Goal: Task Accomplishment & Management: Complete application form

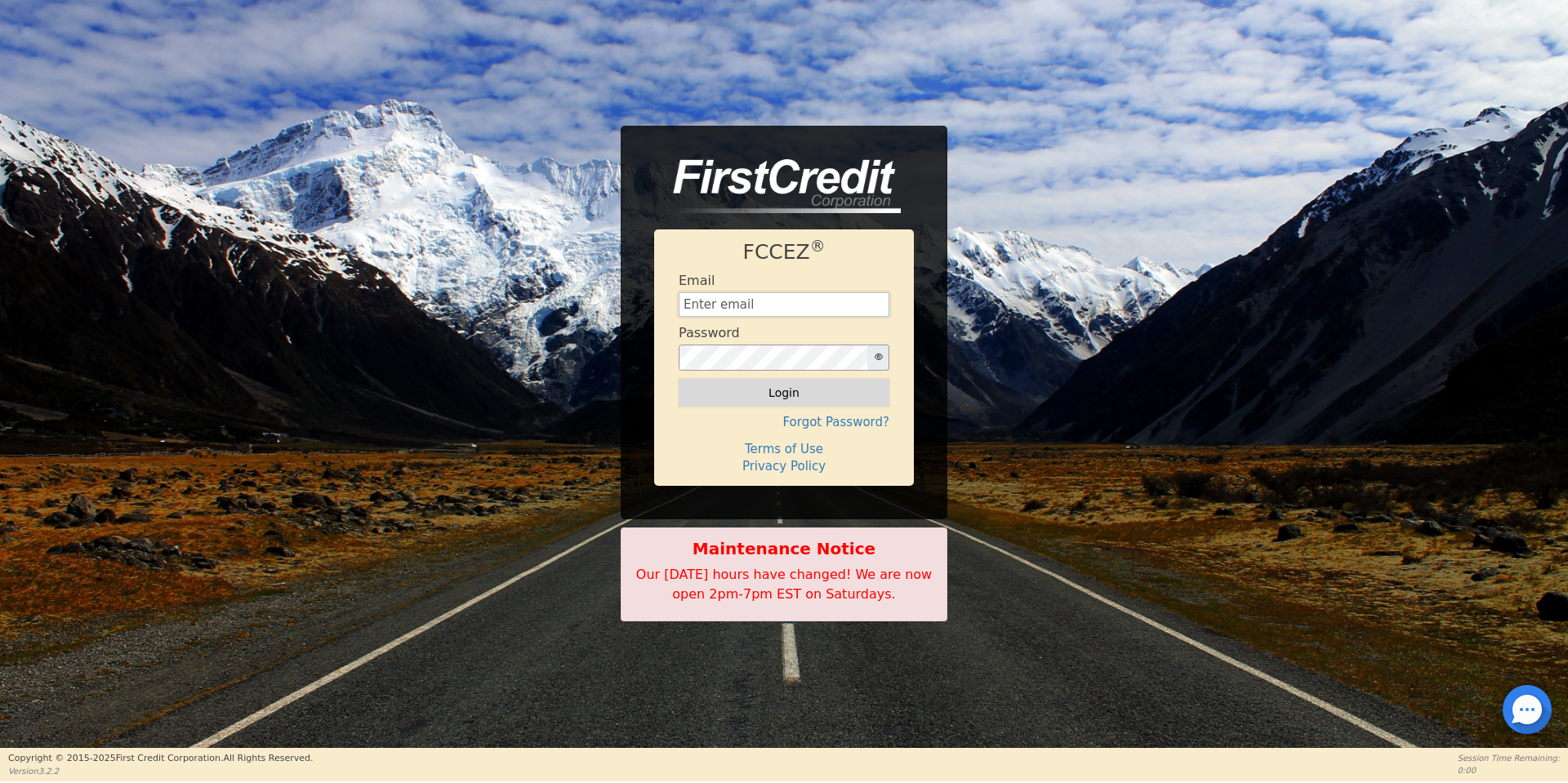
type input "[EMAIL_ADDRESS][DOMAIN_NAME]"
click at [765, 388] on button "Login" at bounding box center [783, 392] width 211 height 28
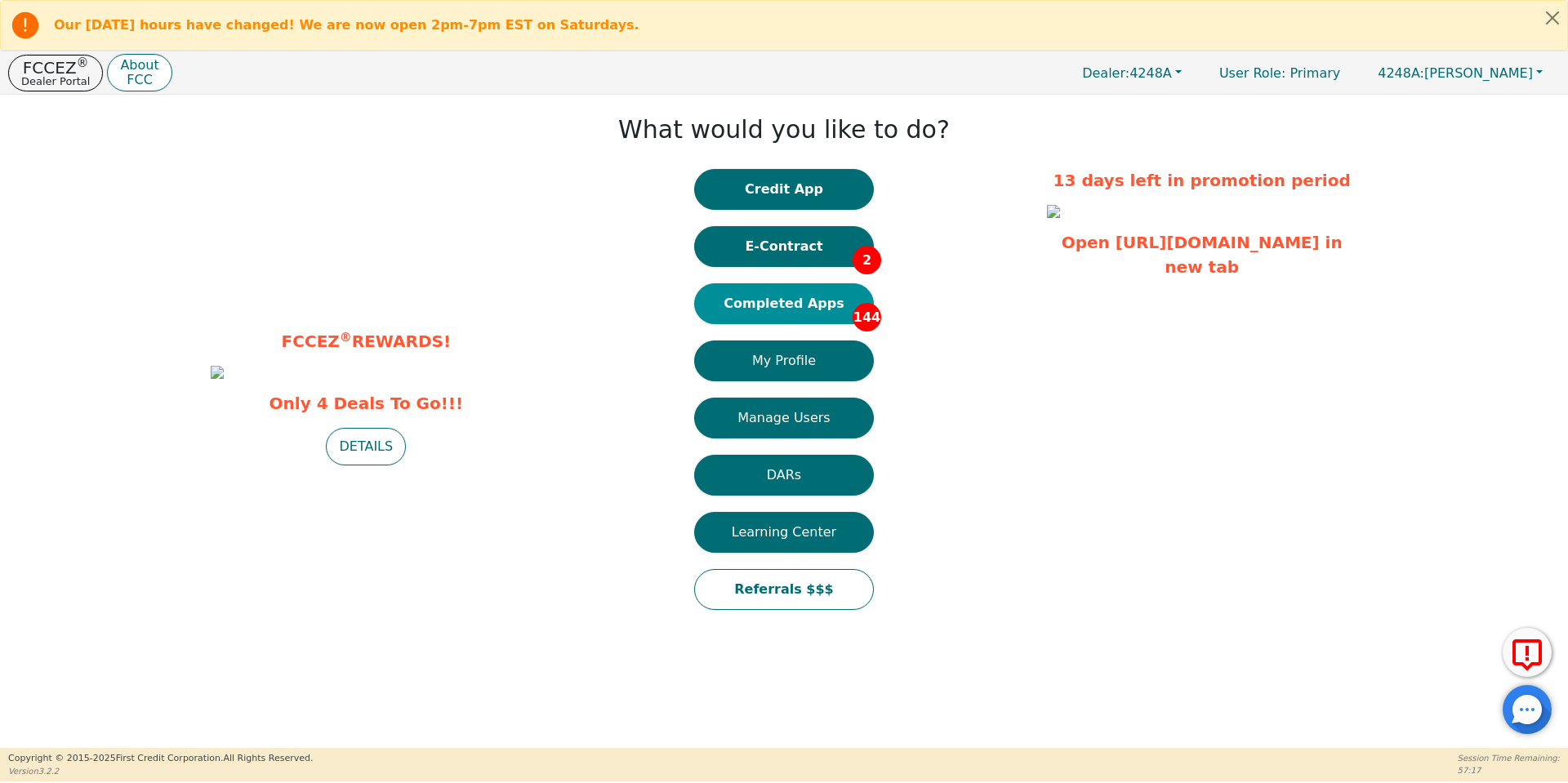
click at [789, 320] on button "Completed Apps 144" at bounding box center [784, 303] width 180 height 41
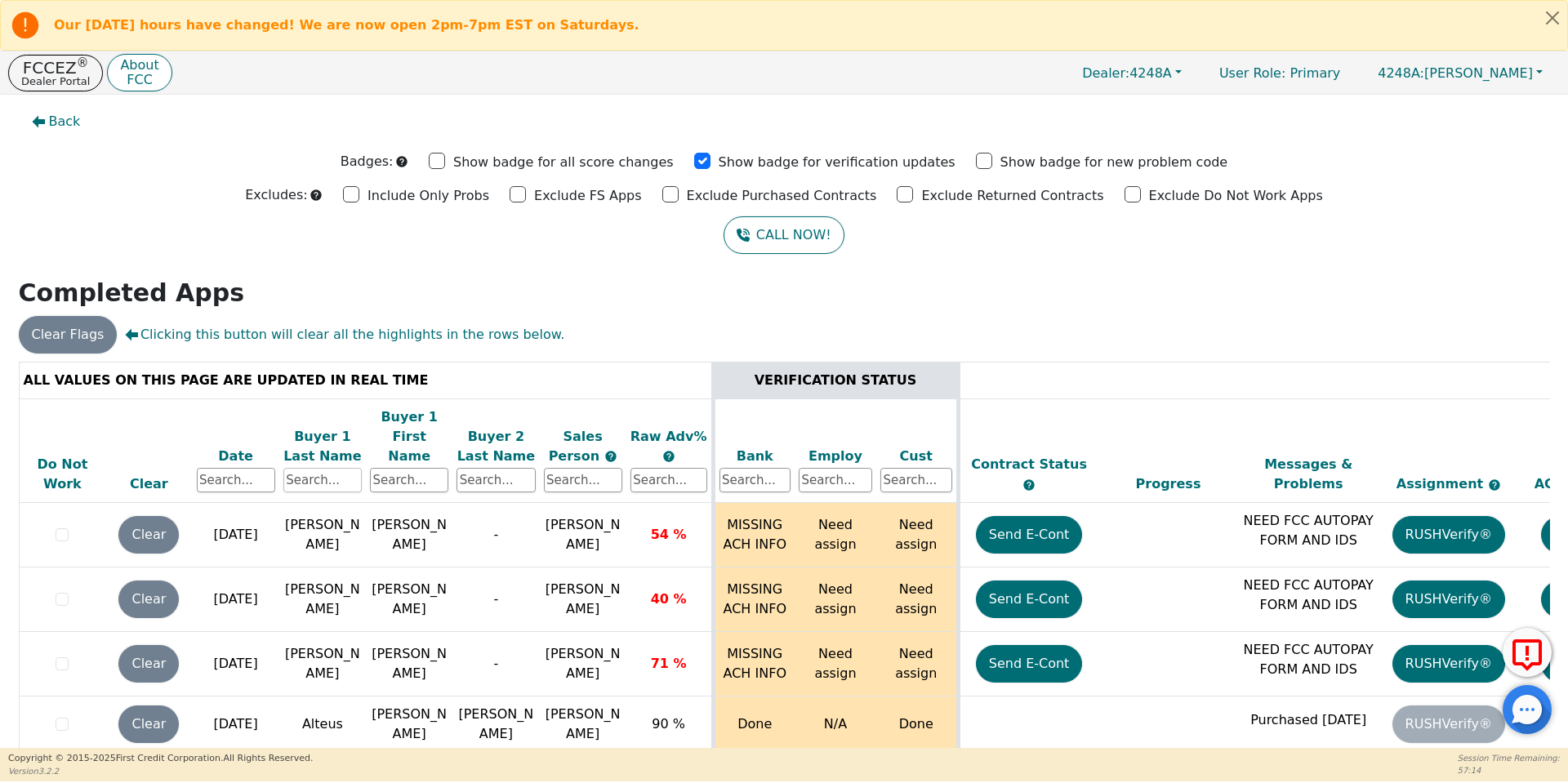
click at [336, 468] on input "text" at bounding box center [323, 480] width 79 height 24
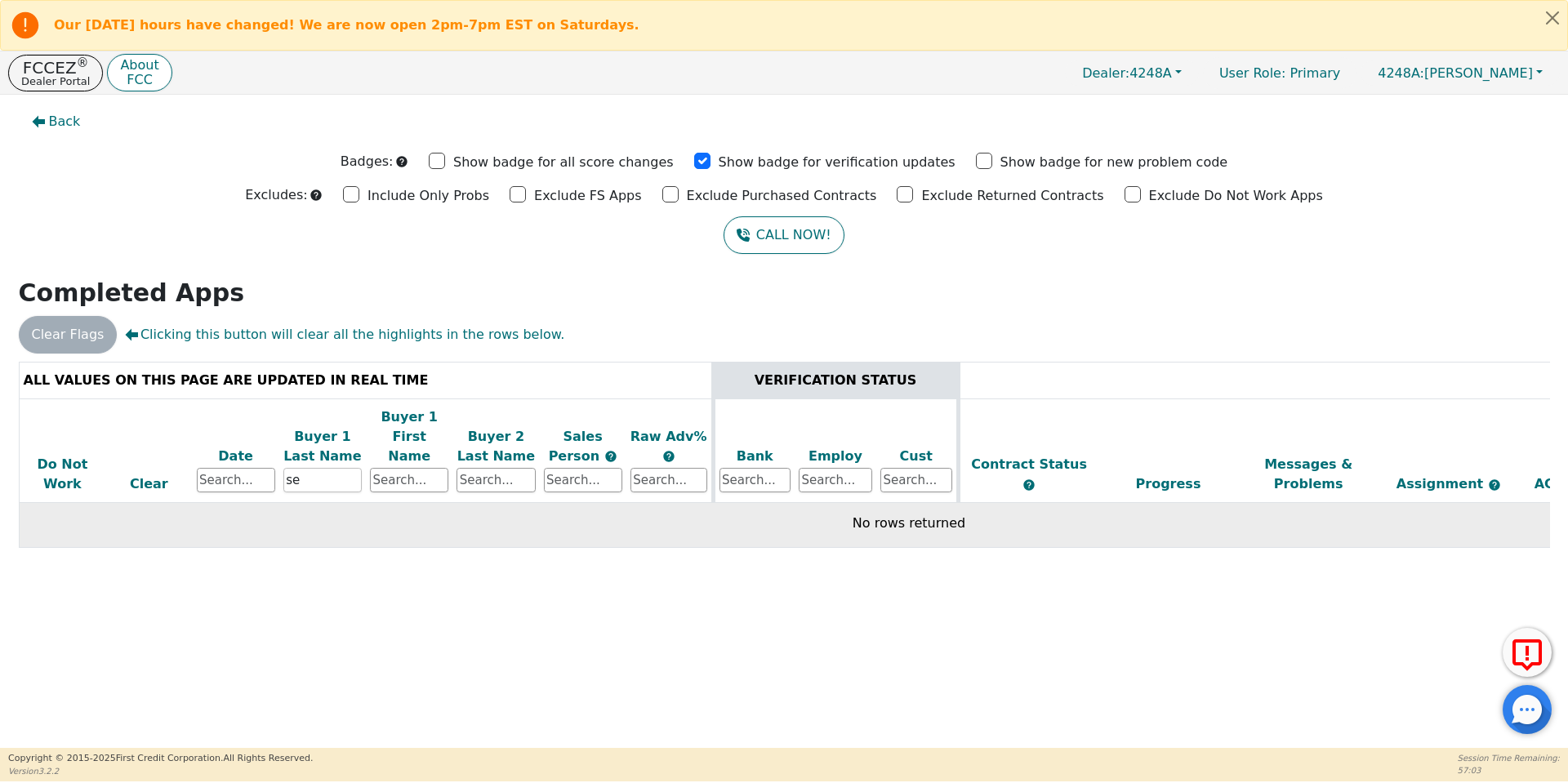
type input "s"
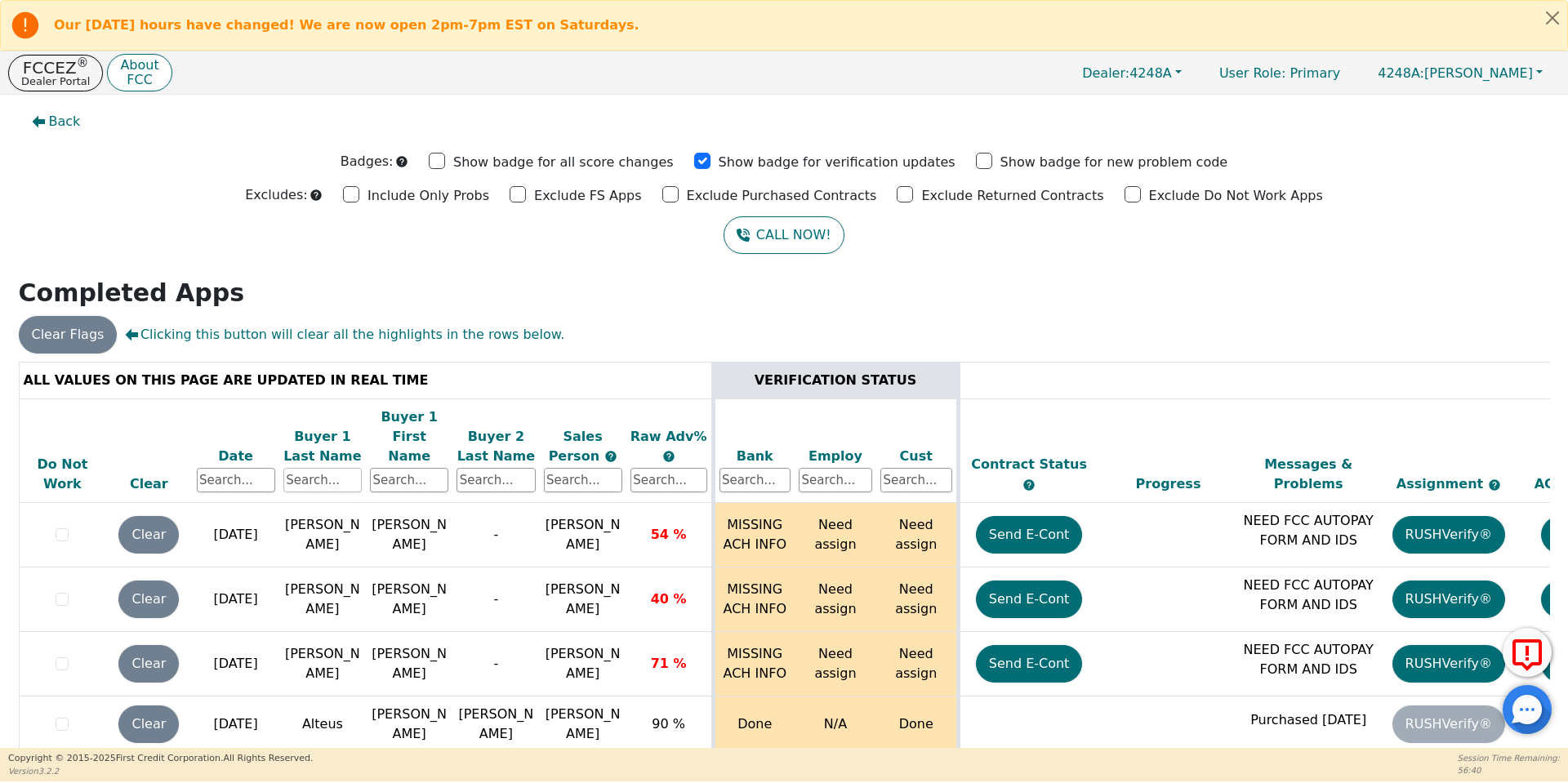
click at [328, 468] on input "text" at bounding box center [323, 480] width 79 height 24
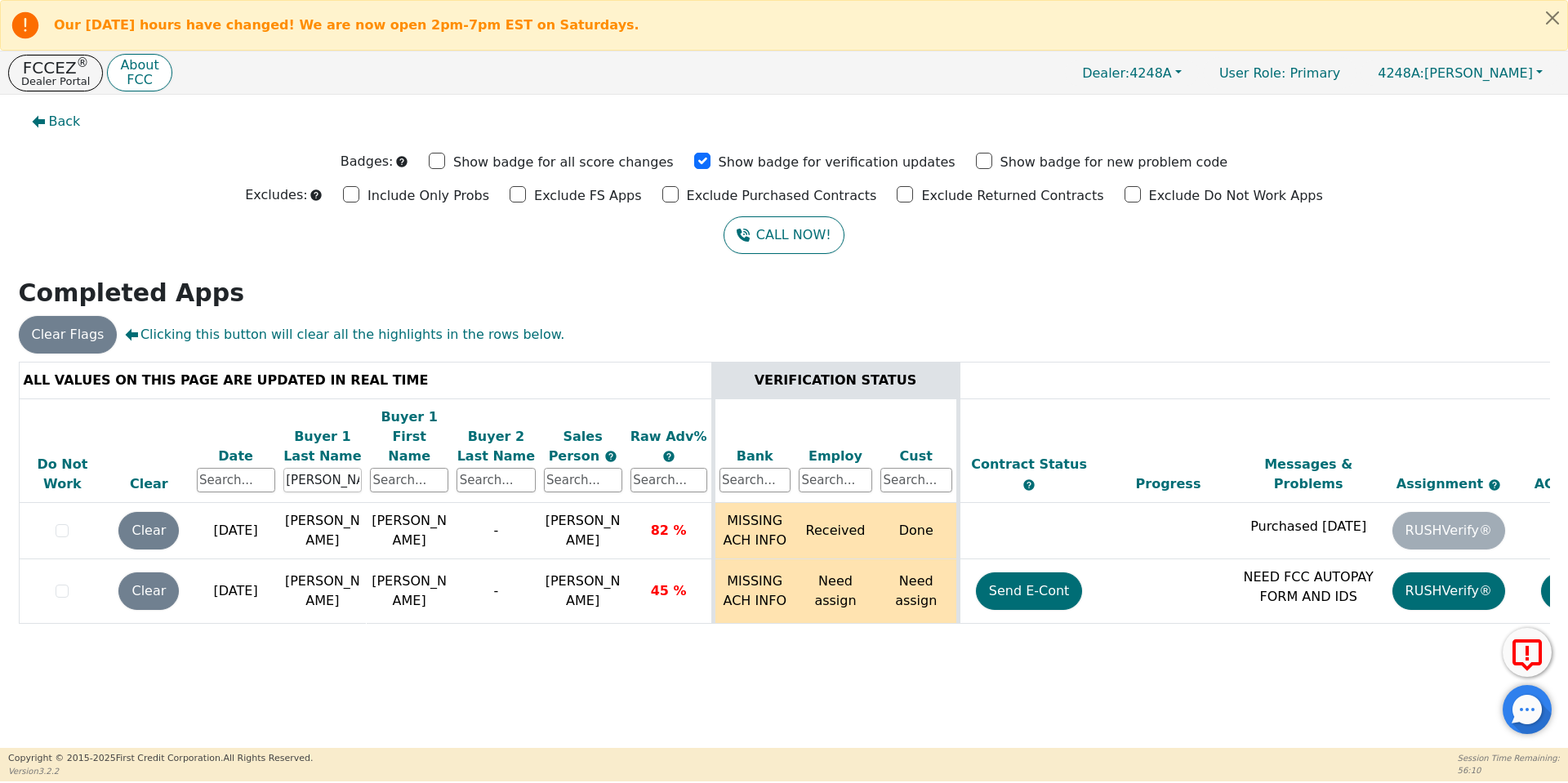
drag, startPoint x: 358, startPoint y: 464, endPoint x: 140, endPoint y: 447, distance: 218.7
click at [140, 447] on tr "Do Not Work Clear Date Buyer 1 Last Name [PERSON_NAME] Buyer 1 First Name Buyer…" at bounding box center [908, 451] width 1780 height 105
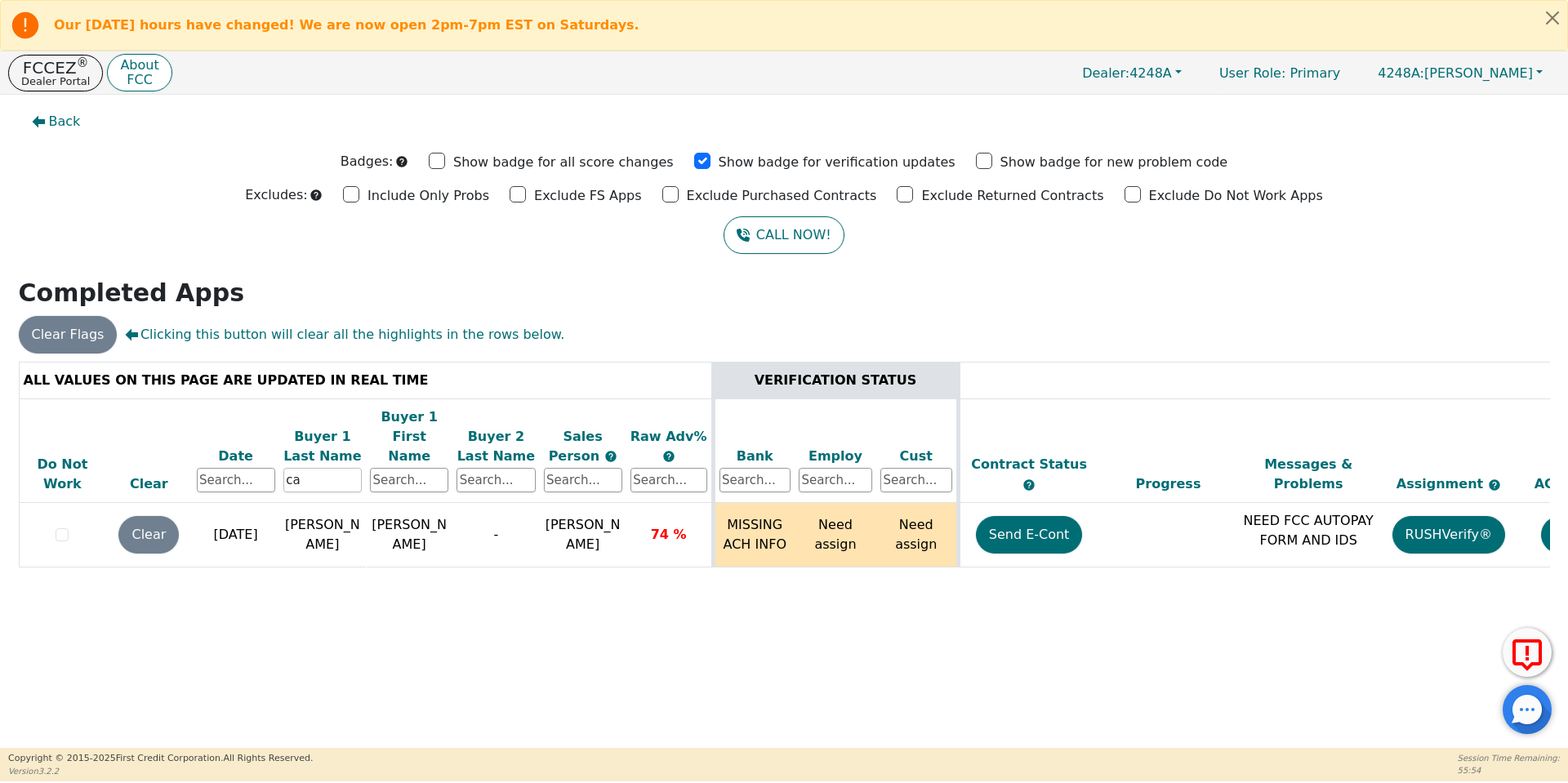
type input "c"
type input "l"
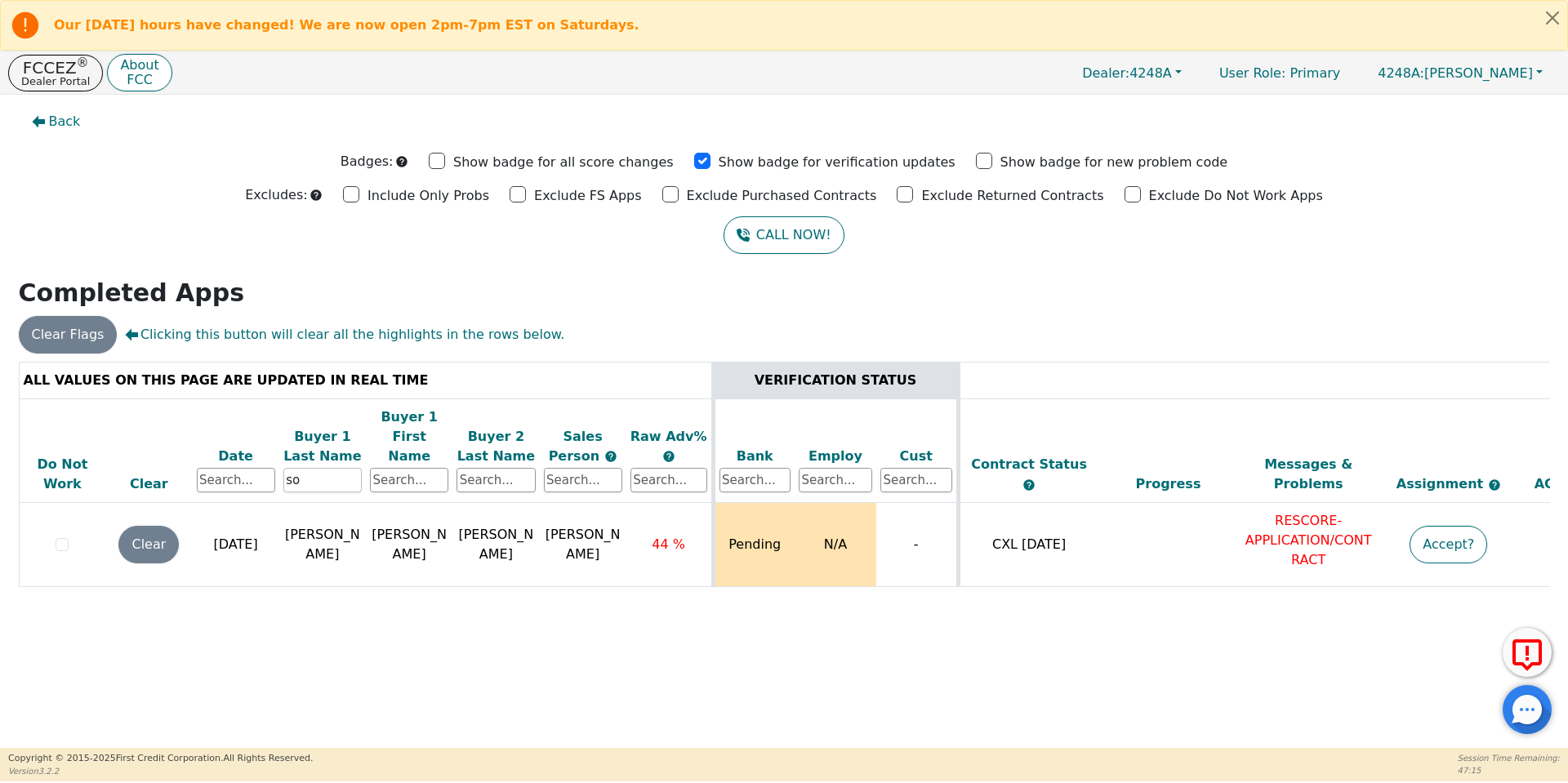
type input "s"
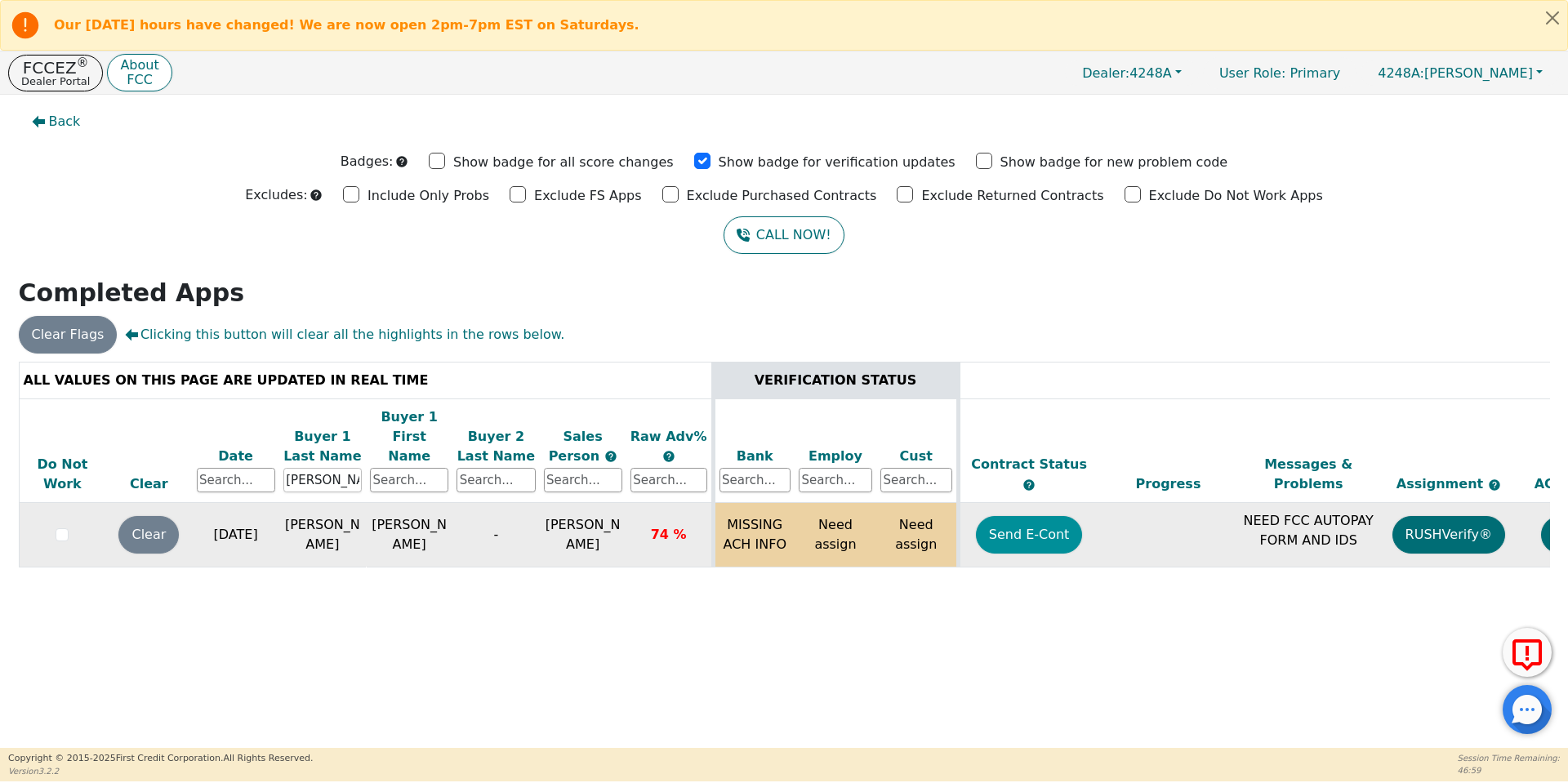
type input "[PERSON_NAME]"
click at [1060, 517] on button "Send E-Cont" at bounding box center [1029, 534] width 107 height 38
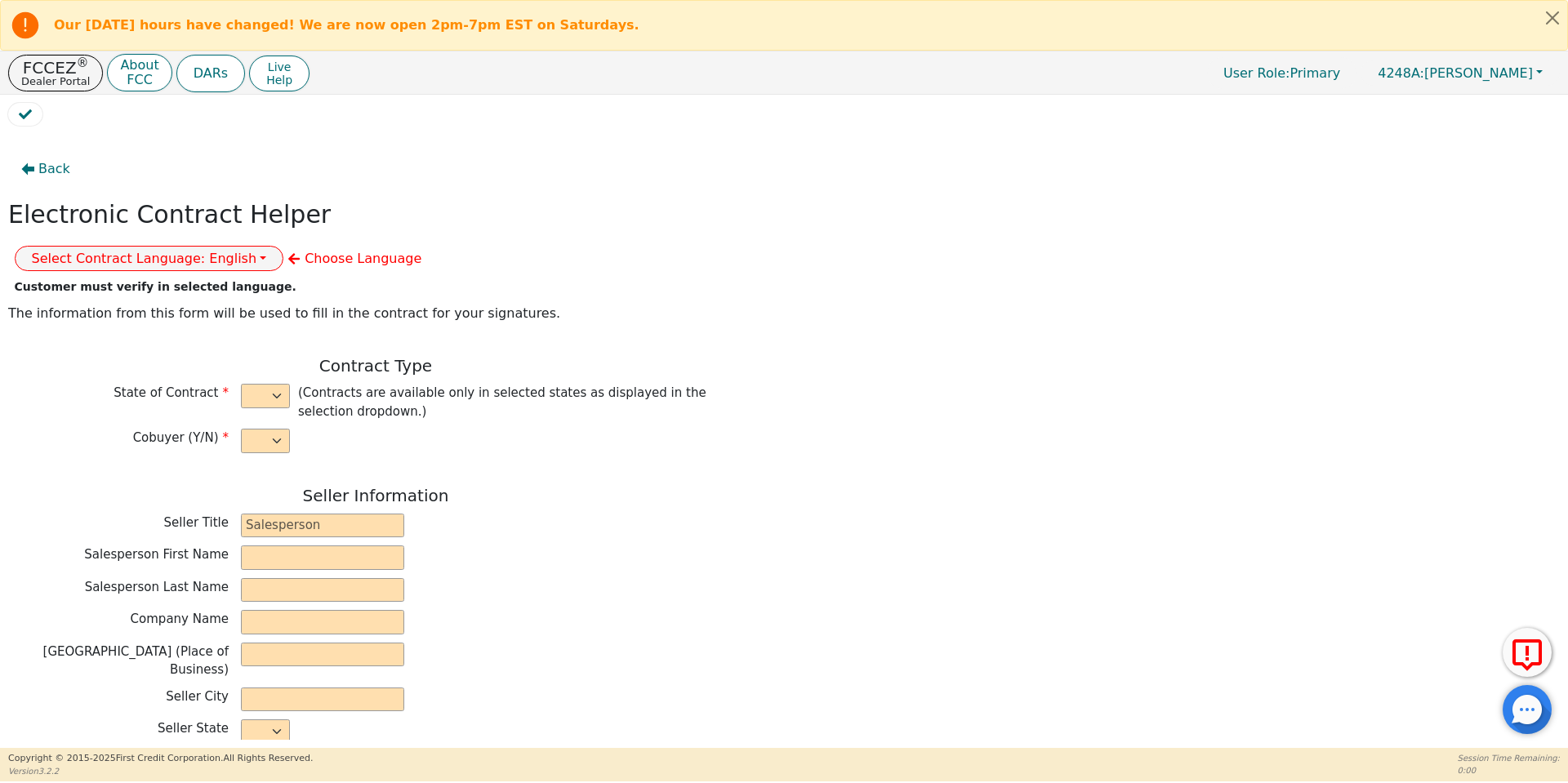
select select "n"
type input "owner"
type input "[PERSON_NAME]"
type input "[GEOGRAPHIC_DATA]"
type input "AQUA REMACH LLC"
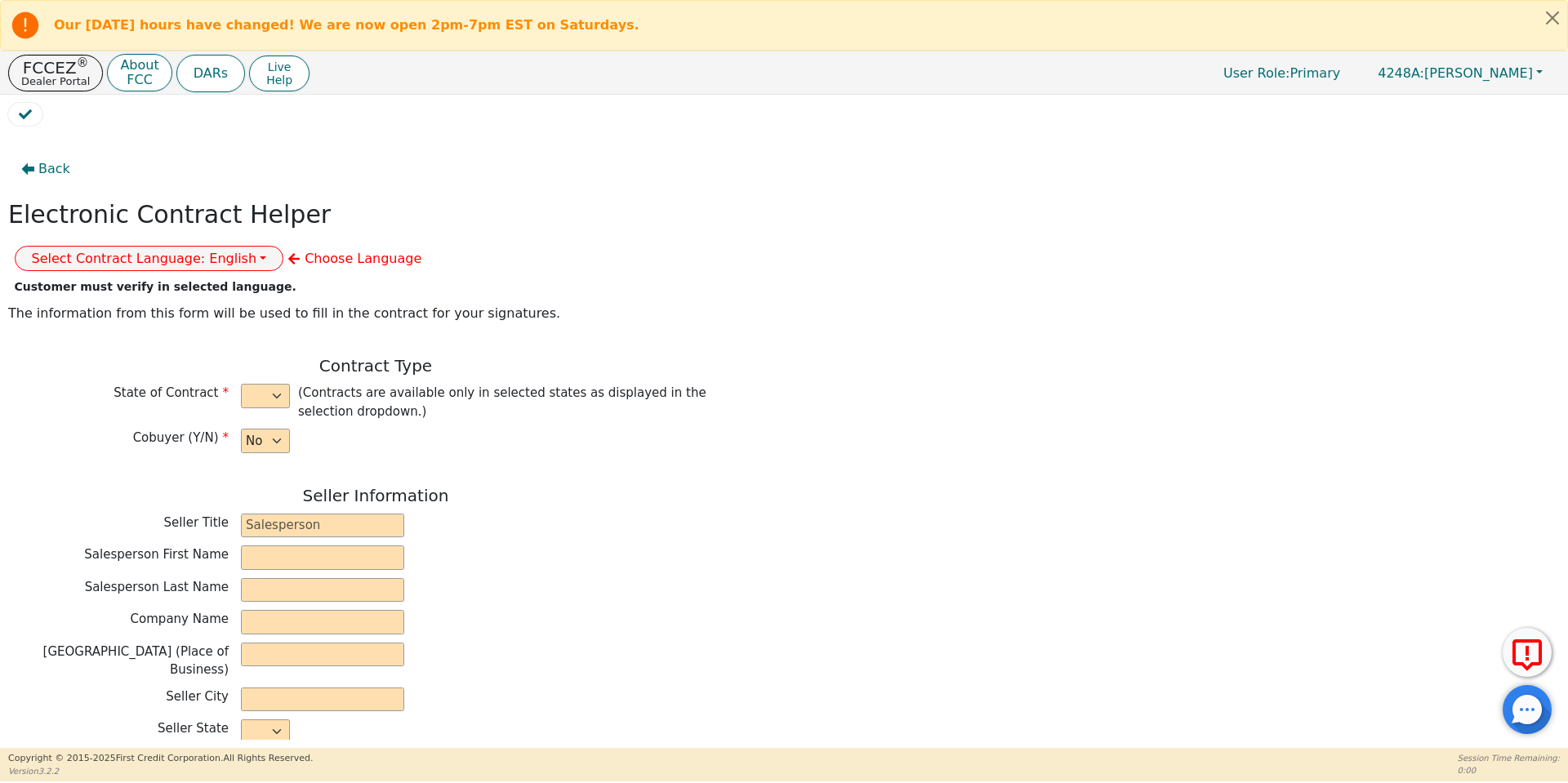
type input "[STREET_ADDRESS]"
type input "[GEOGRAPHIC_DATA]"
select select "[GEOGRAPHIC_DATA]"
type input "77070"
type input "[PERSON_NAME]"
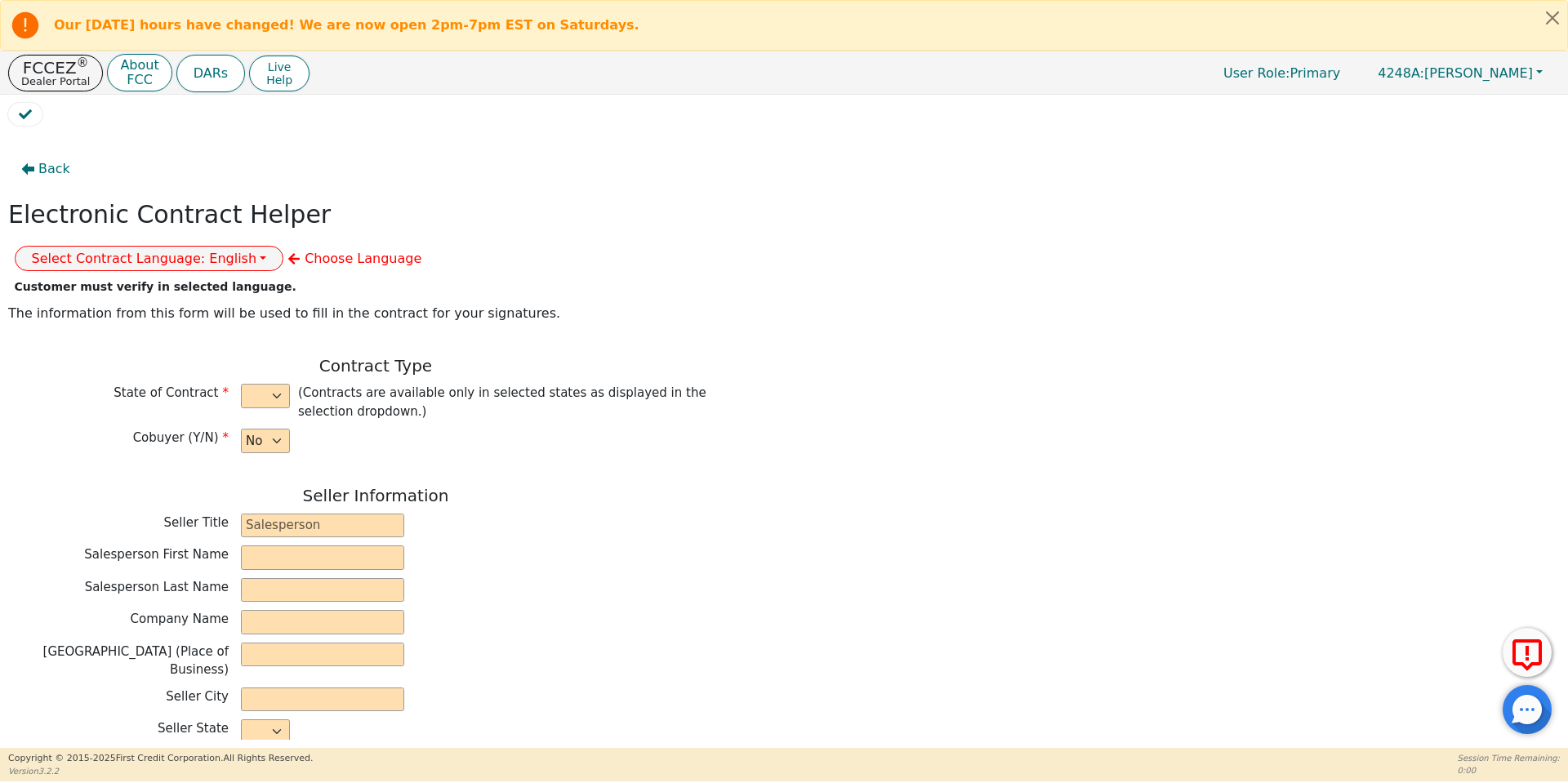
type input "[PERSON_NAME]"
type input "[EMAIL_ADDRESS][DOMAIN_NAME]"
type input "[STREET_ADDRESS]"
type input "[GEOGRAPHIC_DATA]"
select select "[GEOGRAPHIC_DATA]"
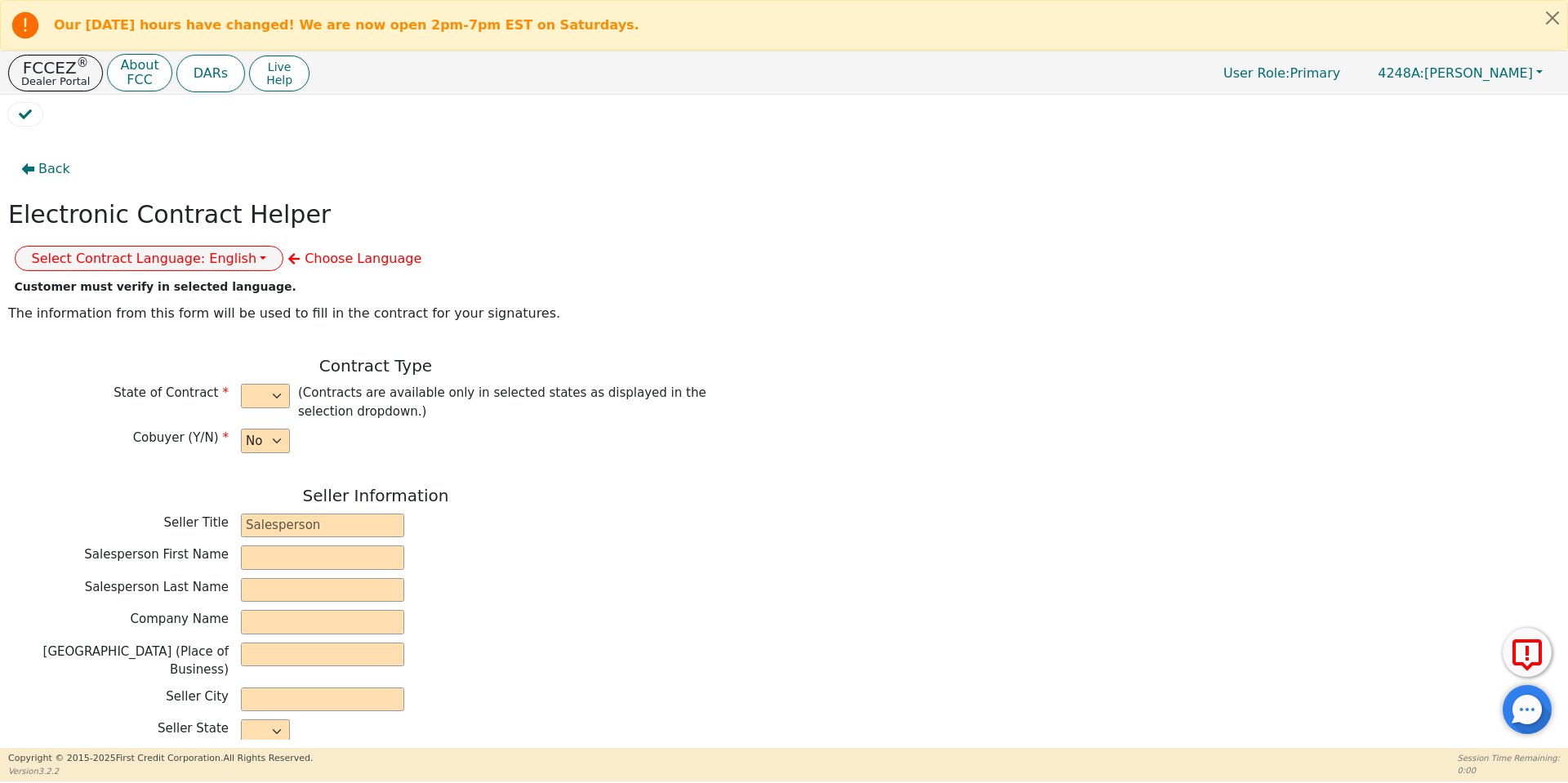
type input "77033"
type input "[DATE]"
type input "17.99"
type input "[DATE]"
type input "60"
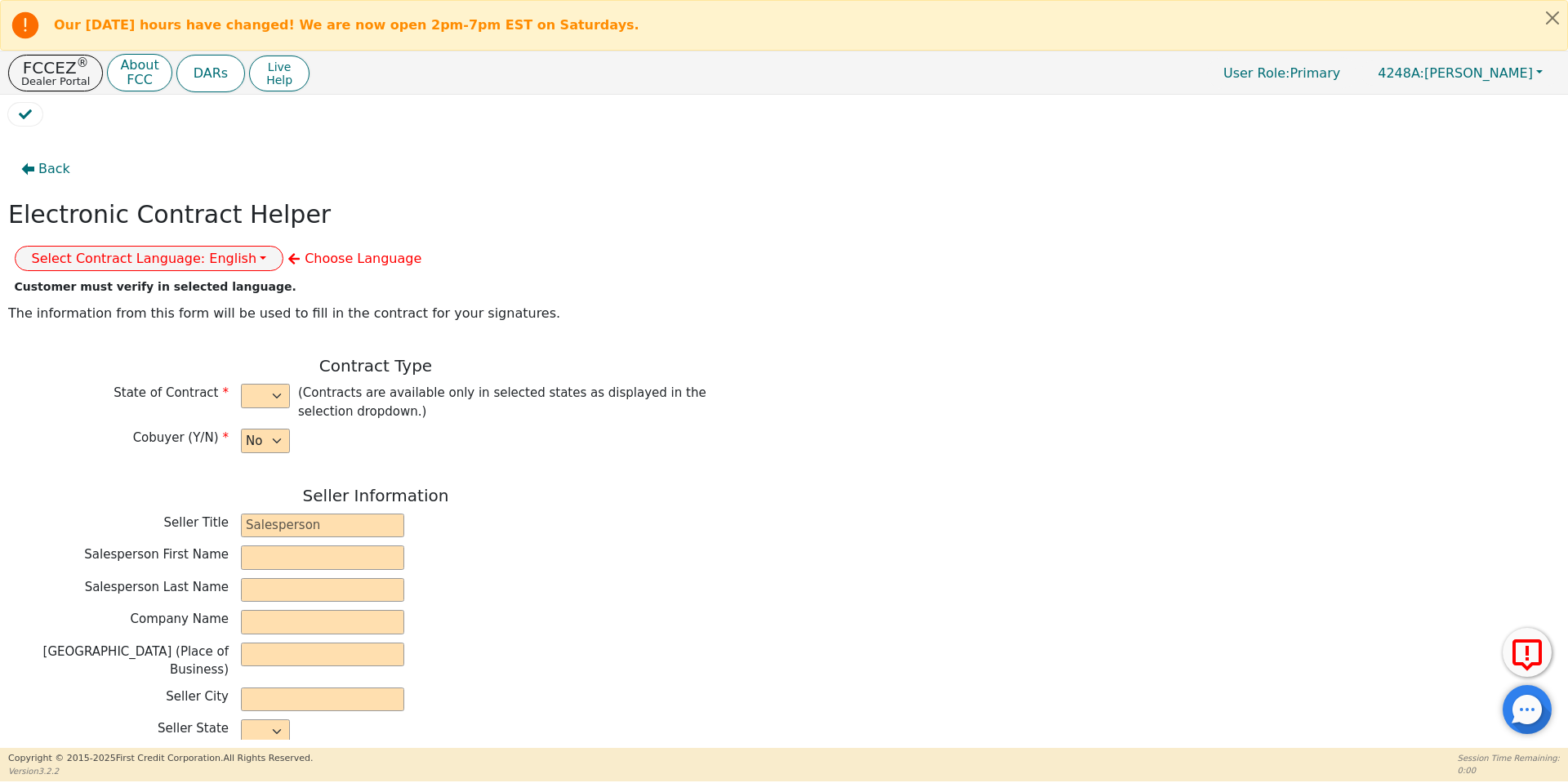
type input "0"
type input "8990.00"
type input "0.00"
type input "8990.00"
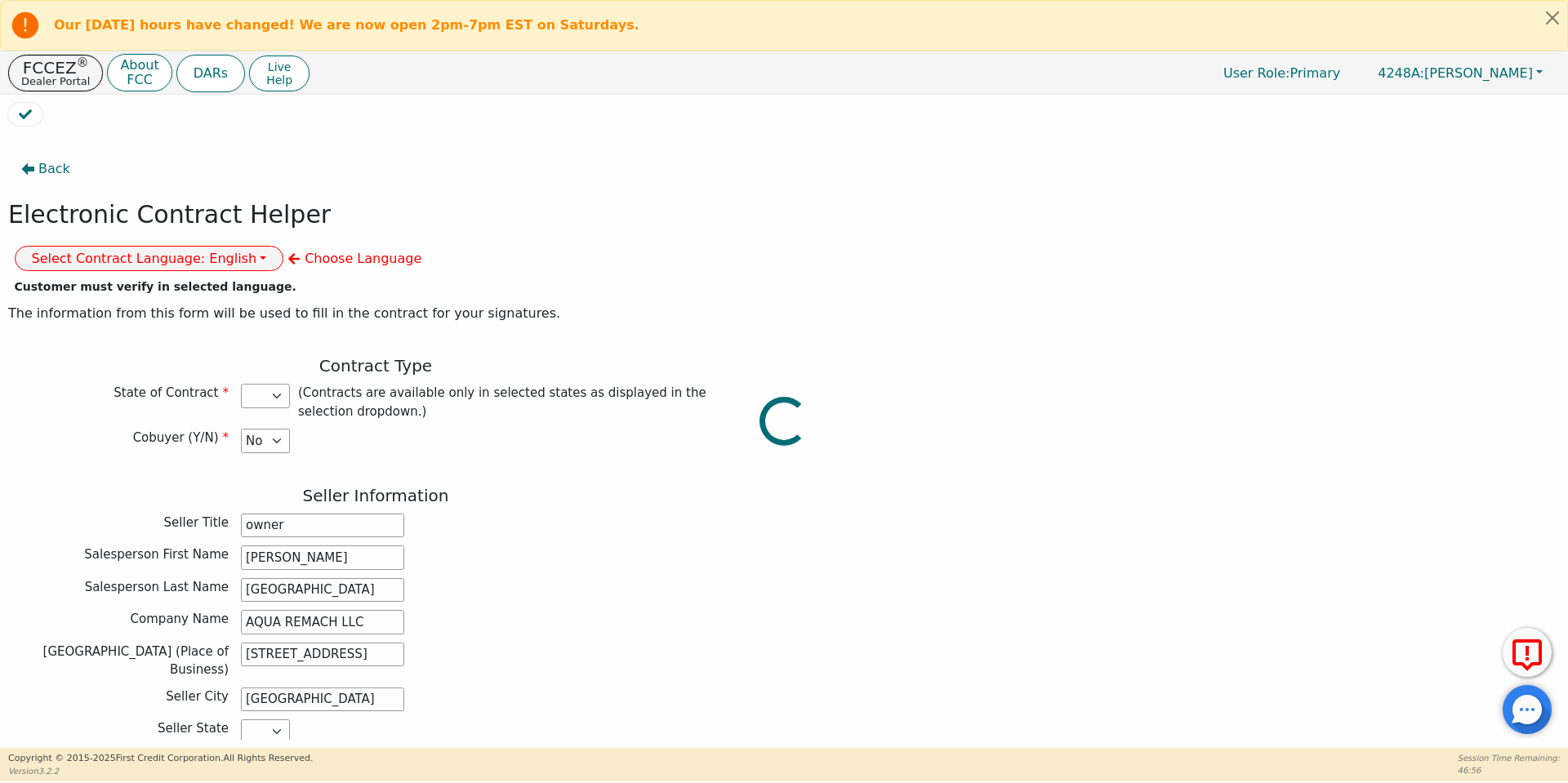
select select "[GEOGRAPHIC_DATA]"
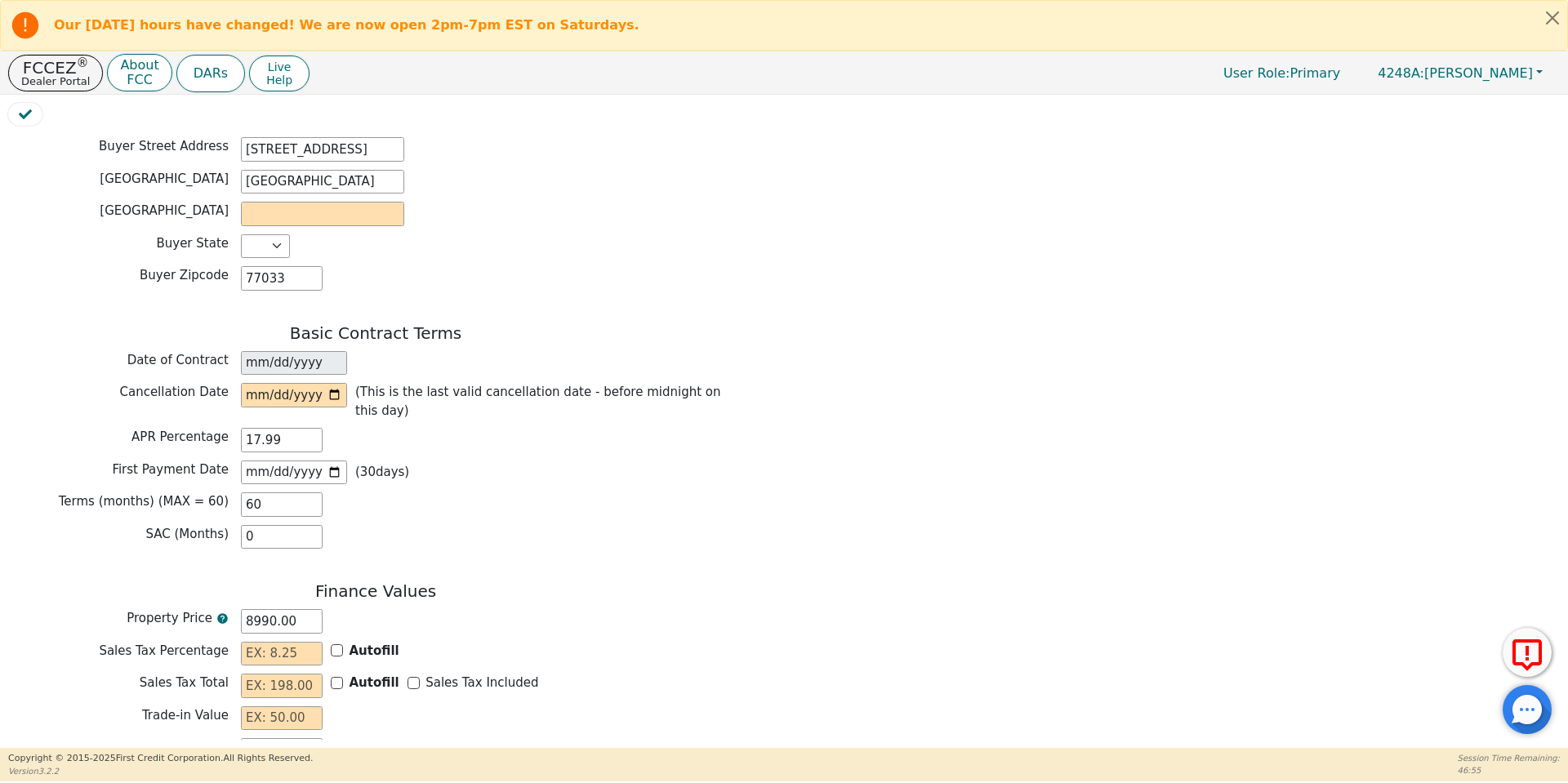
scroll to position [1147, 0]
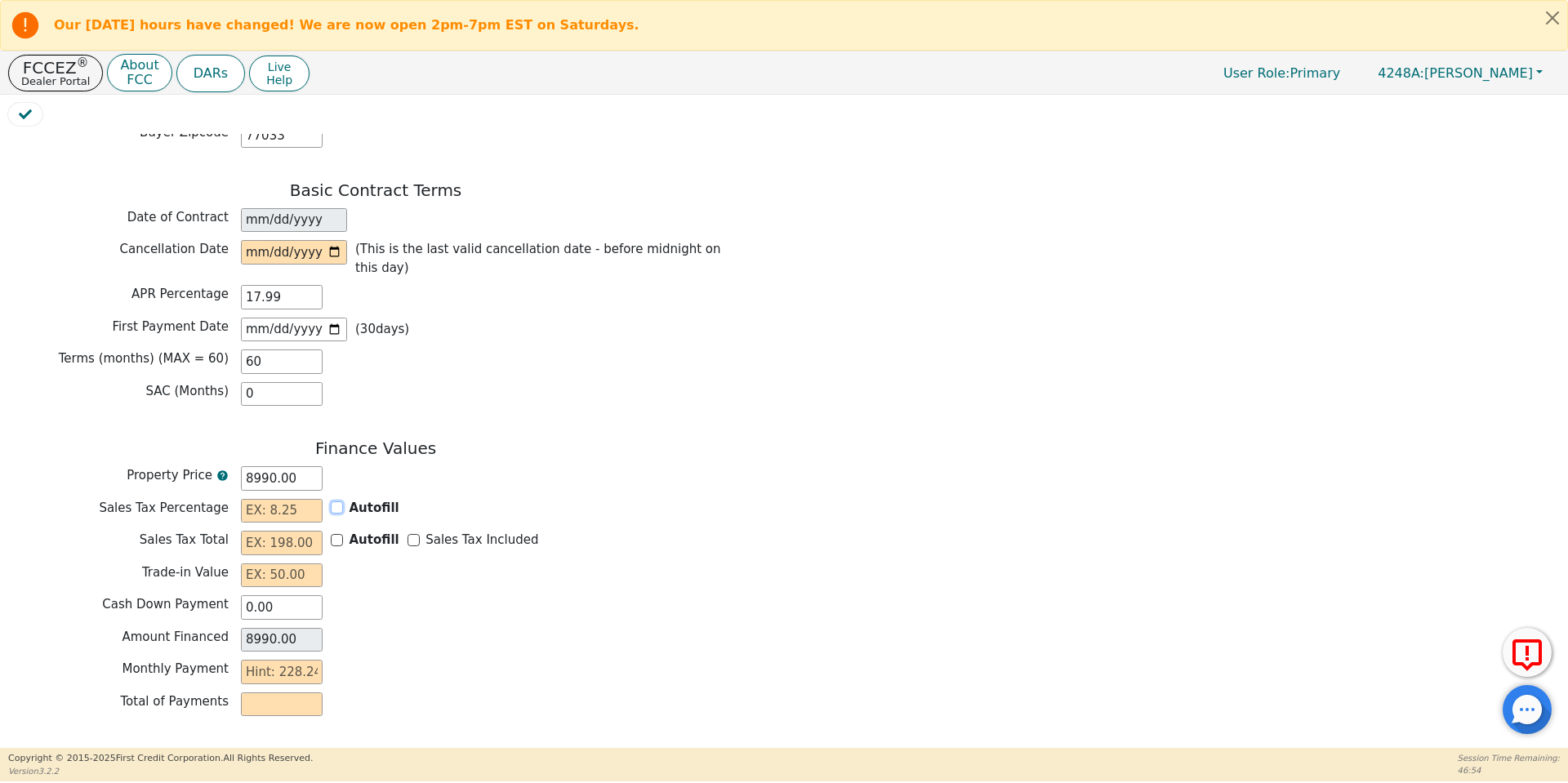
click at [338, 502] on input "Autofill" at bounding box center [336, 508] width 12 height 12
checkbox input "true"
type input "0.00"
click at [407, 534] on input "Sales Tax Included" at bounding box center [413, 540] width 12 height 12
checkbox input "true"
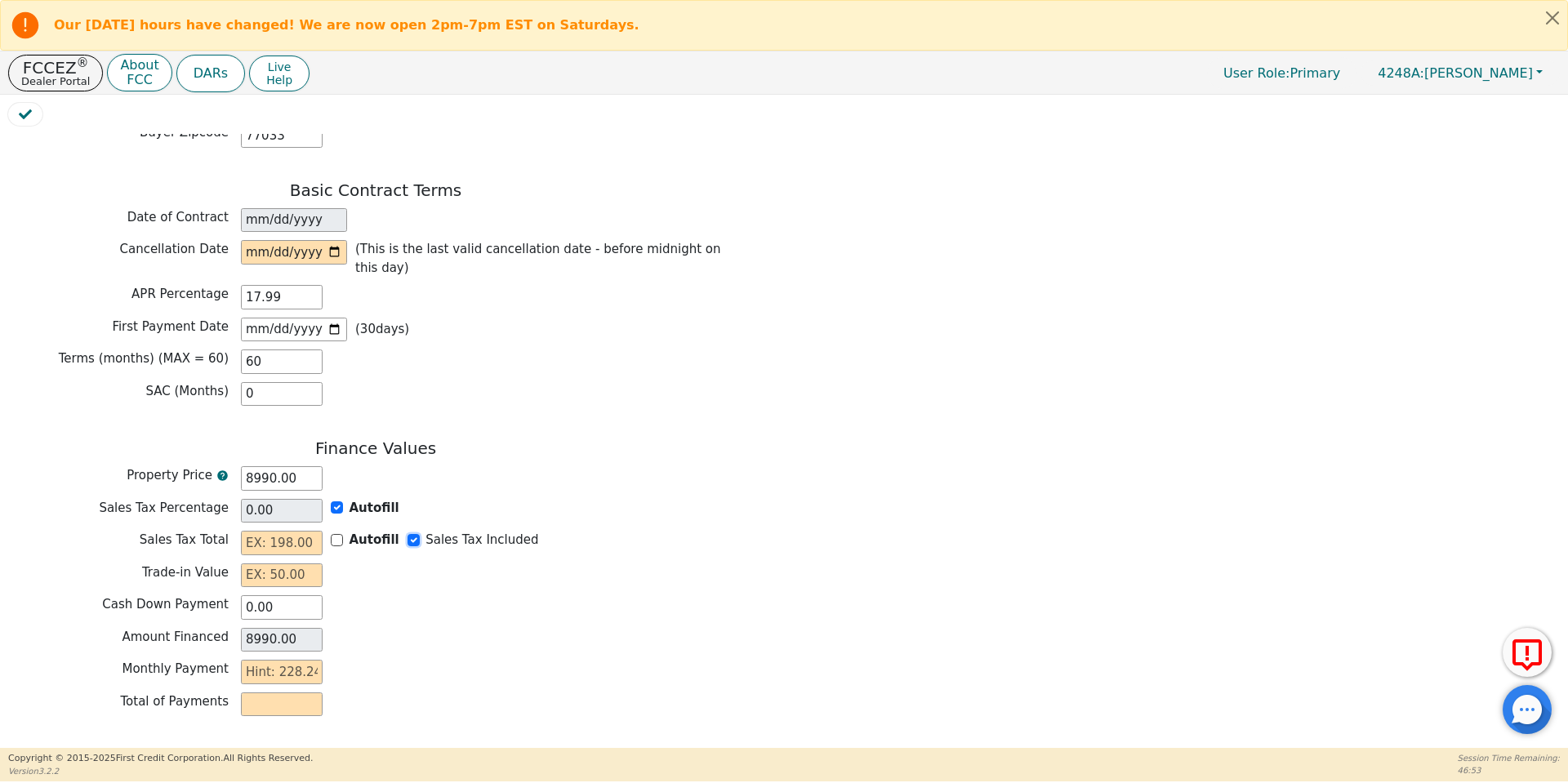
type input "0.00"
click at [257, 564] on input "text" at bounding box center [281, 576] width 81 height 24
type input "0.00"
click at [301, 660] on input "text" at bounding box center [281, 672] width 81 height 24
type input "2"
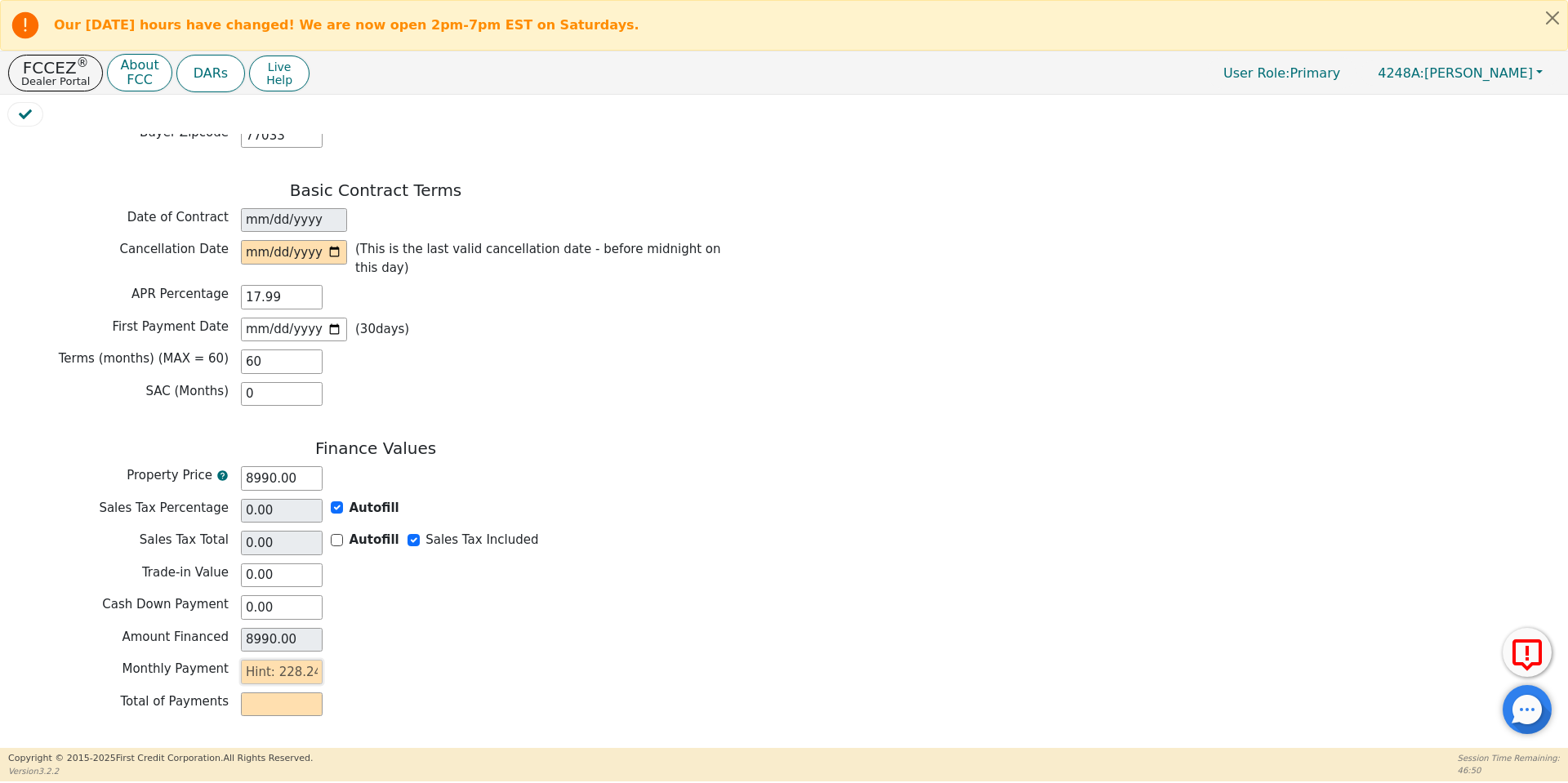
type input "120.00"
type input "228"
type input "13680.00"
type input "228.2"
type input "13692.00"
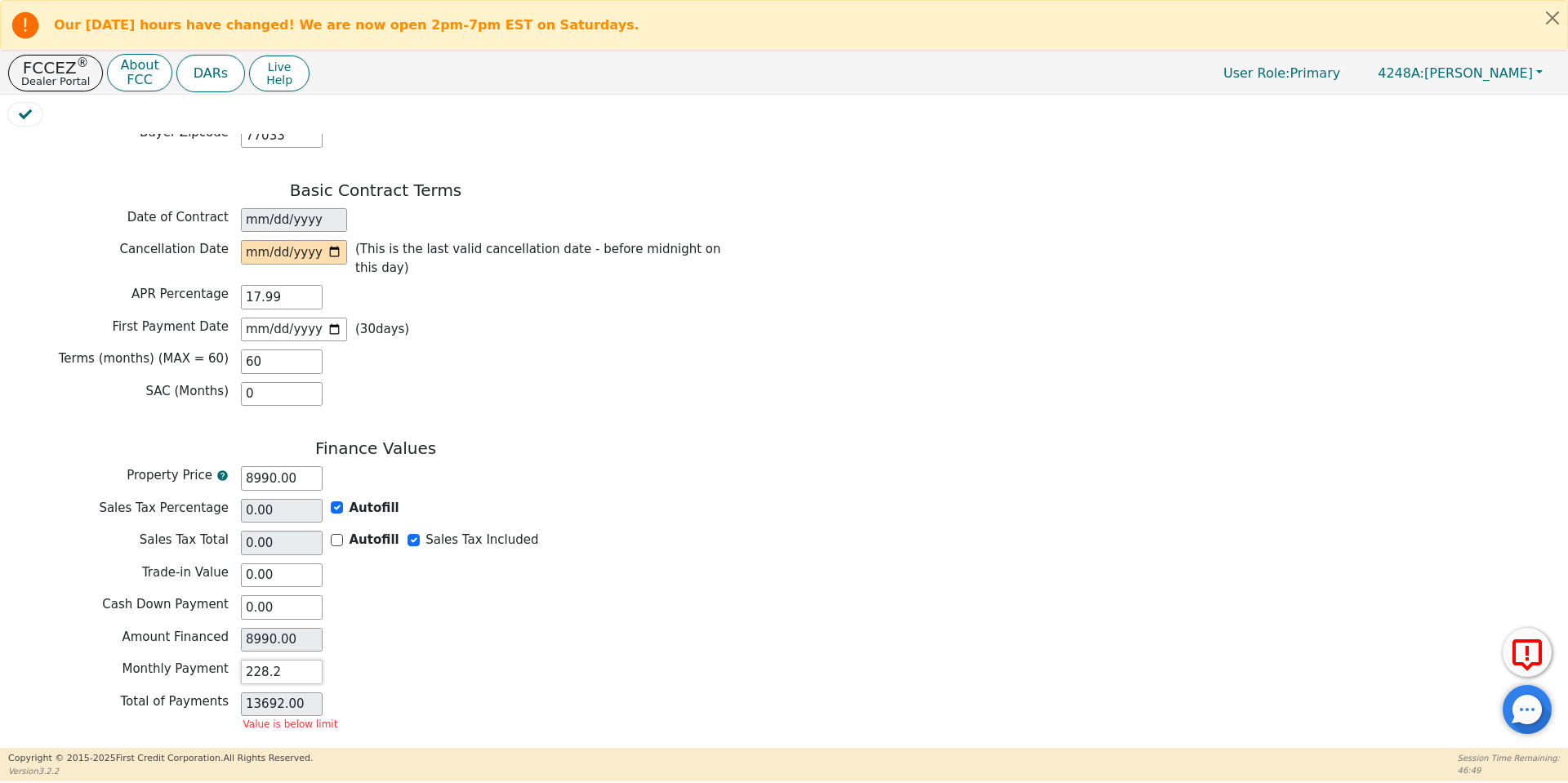
type input "228.24"
type input "13694.40"
type input "228.24"
click at [411, 692] on div "Total of Payments 13694.40" at bounding box center [375, 706] width 735 height 29
